Goal: Check status: Check status

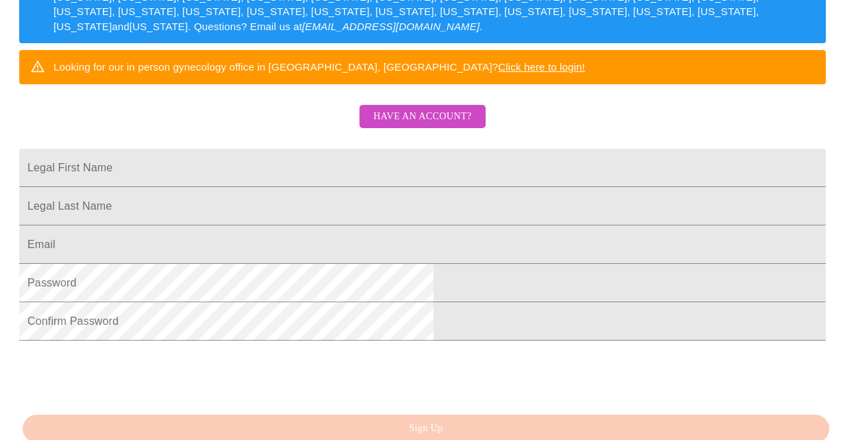
scroll to position [386, 0]
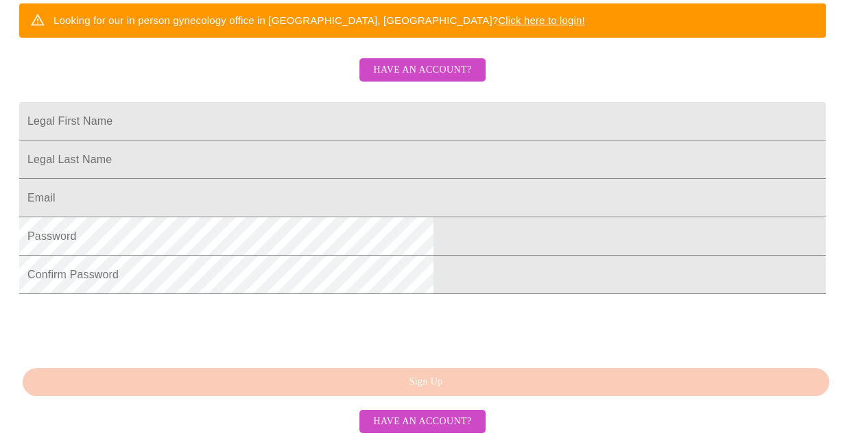
click at [427, 426] on span "Have an account?" at bounding box center [422, 421] width 98 height 17
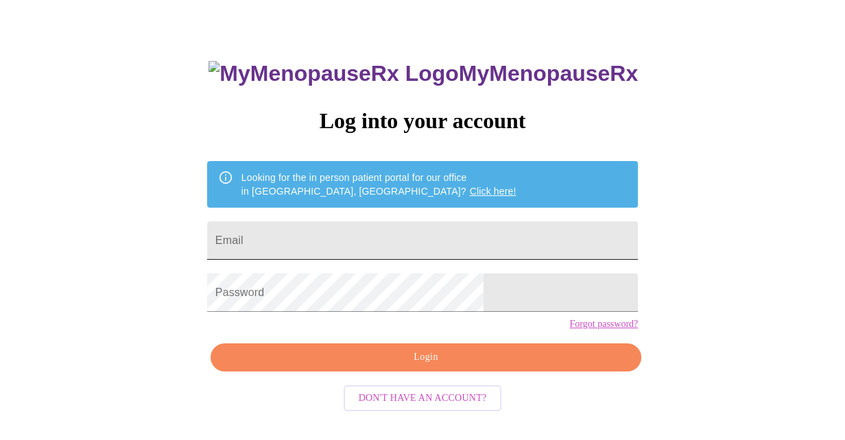
click at [435, 228] on input "Email" at bounding box center [422, 240] width 431 height 38
type input "[EMAIL_ADDRESS][DOMAIN_NAME]"
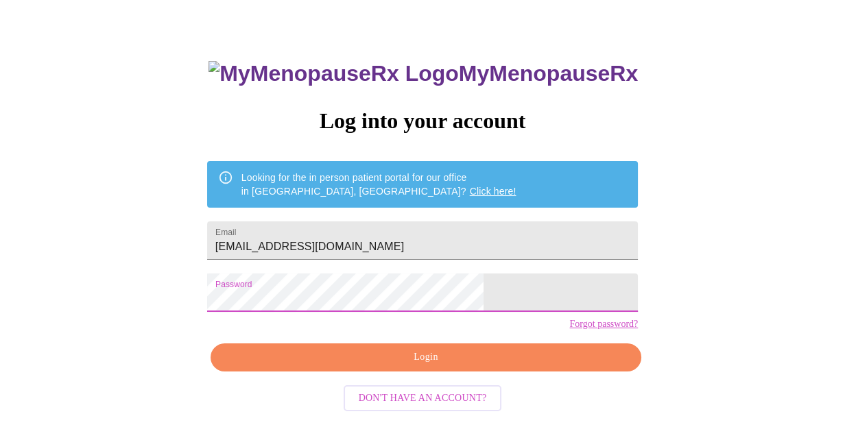
click at [429, 372] on button "Login" at bounding box center [425, 357] width 431 height 28
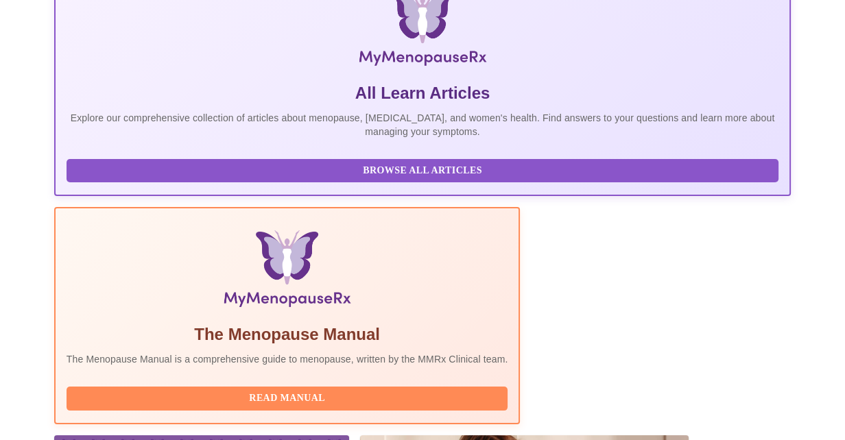
scroll to position [328, 0]
